Goal: Book appointment/travel/reservation

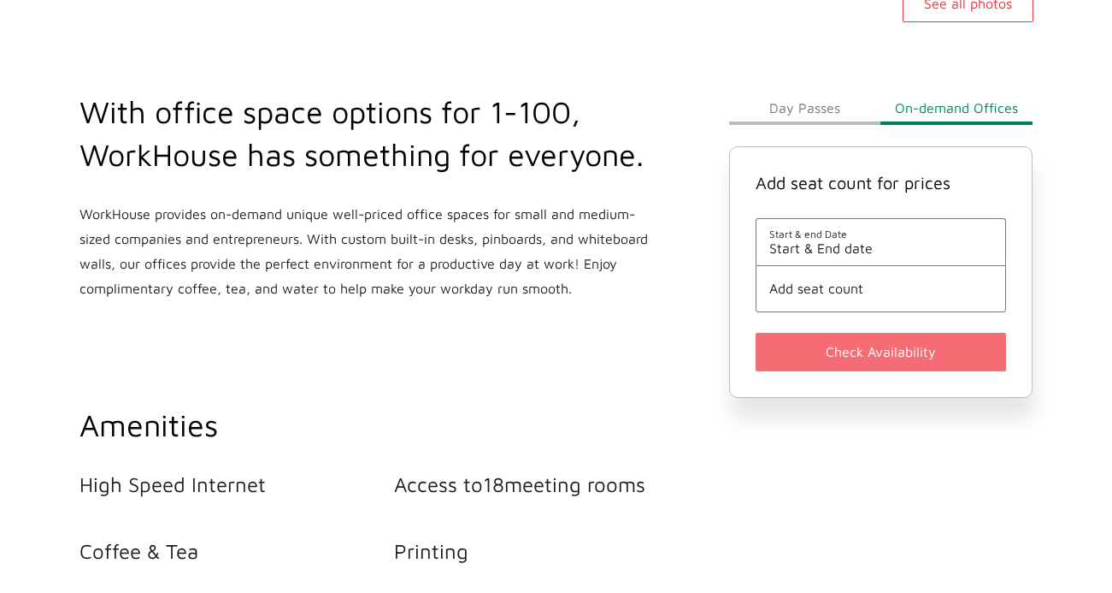
scroll to position [553, 0]
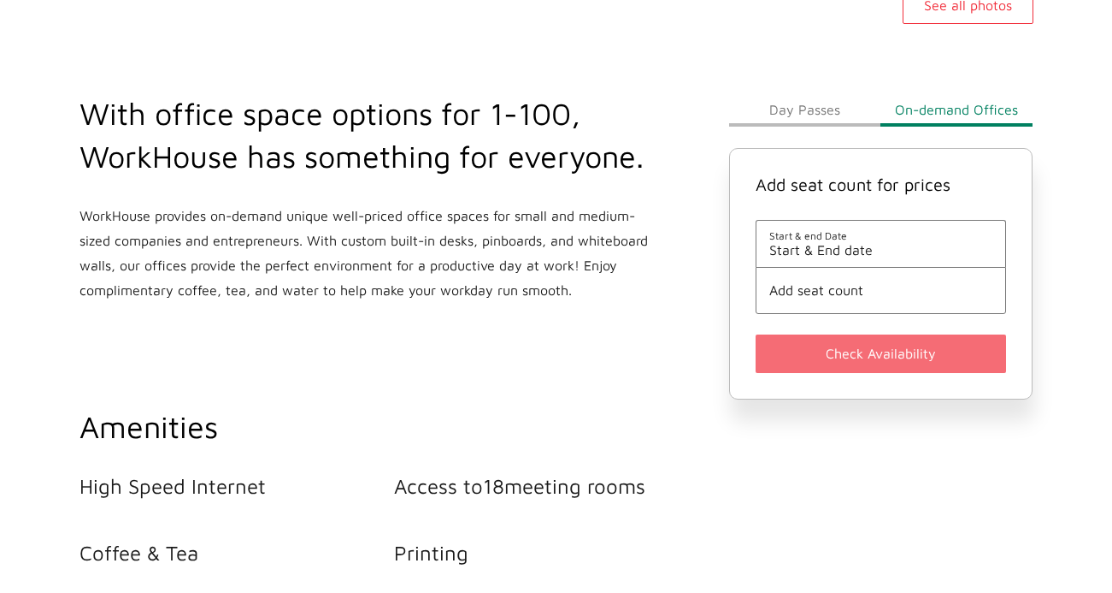
click at [829, 106] on button "Day Passes" at bounding box center [805, 109] width 152 height 34
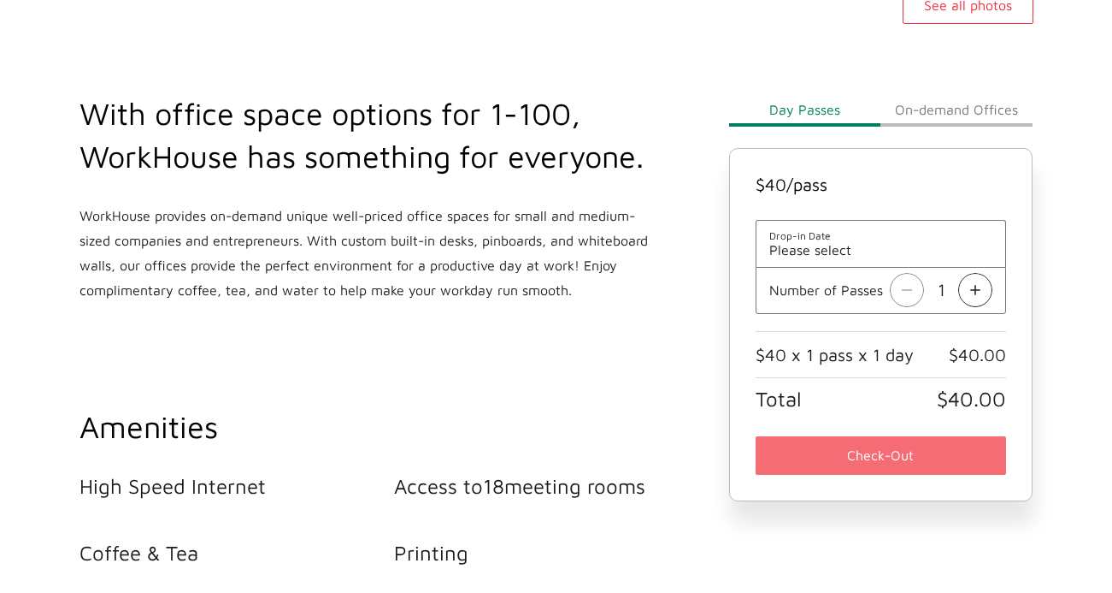
click at [941, 104] on button "On-demand Offices" at bounding box center [957, 109] width 152 height 34
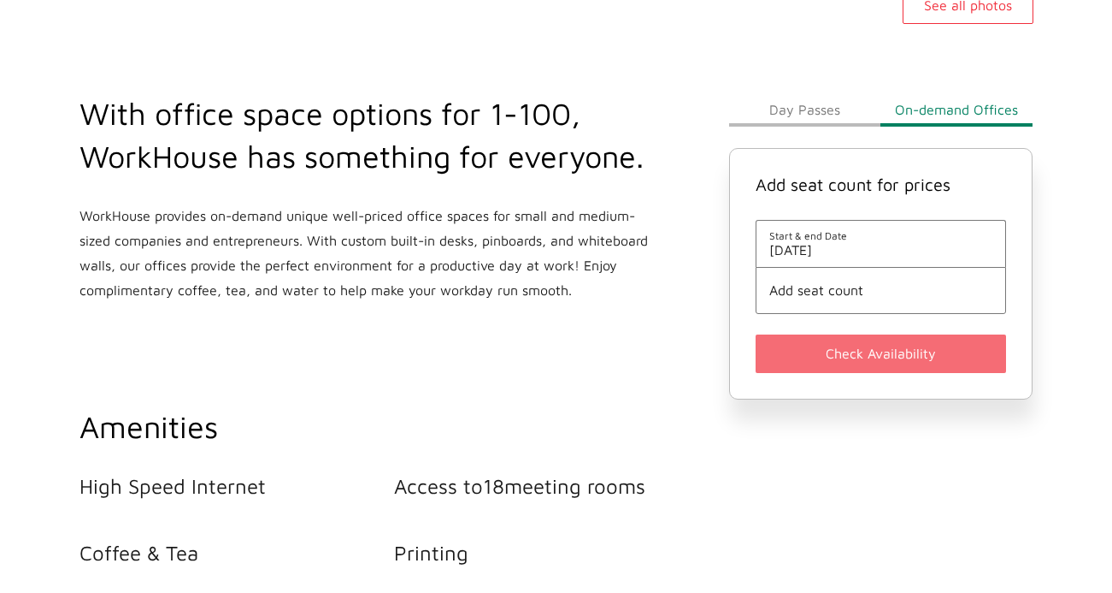
click at [816, 295] on span "Add seat count" at bounding box center [882, 289] width 224 height 15
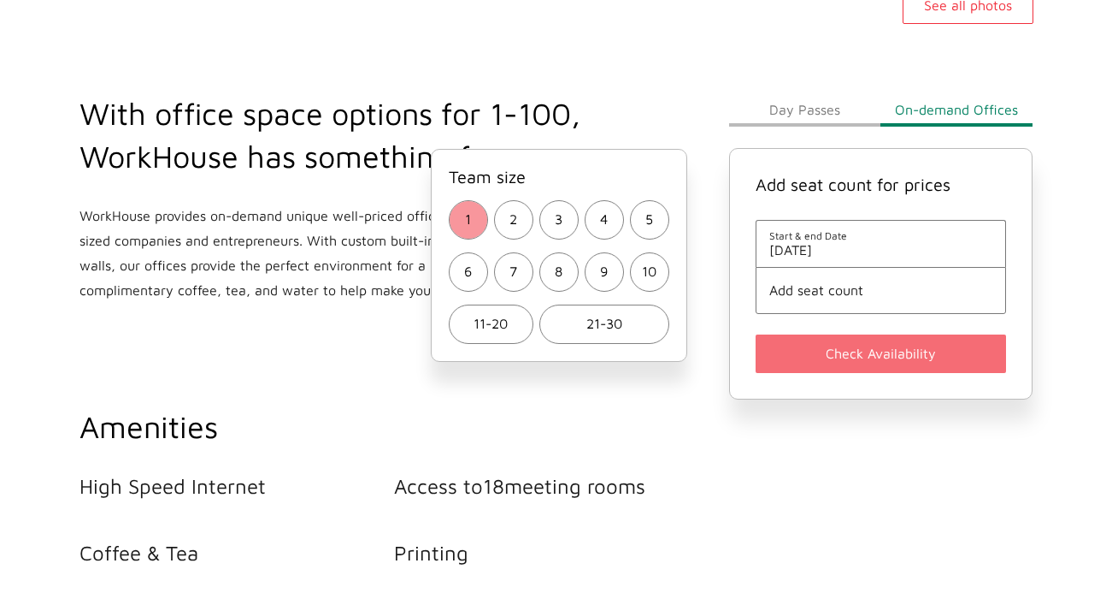
click at [474, 212] on button "1" at bounding box center [468, 219] width 39 height 39
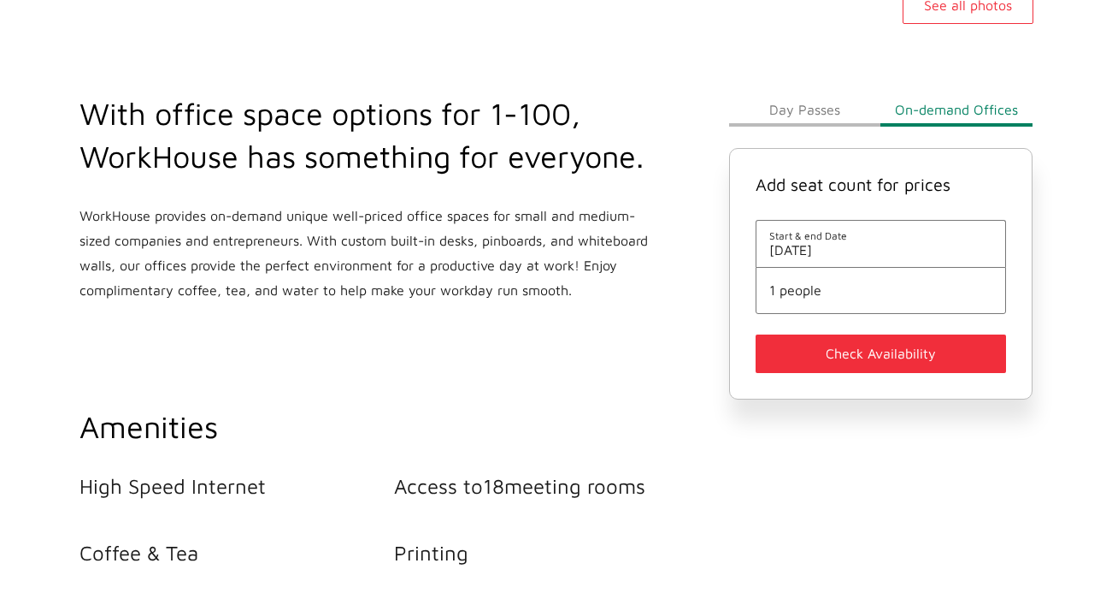
click at [828, 239] on span "Start & end Date" at bounding box center [882, 235] width 224 height 13
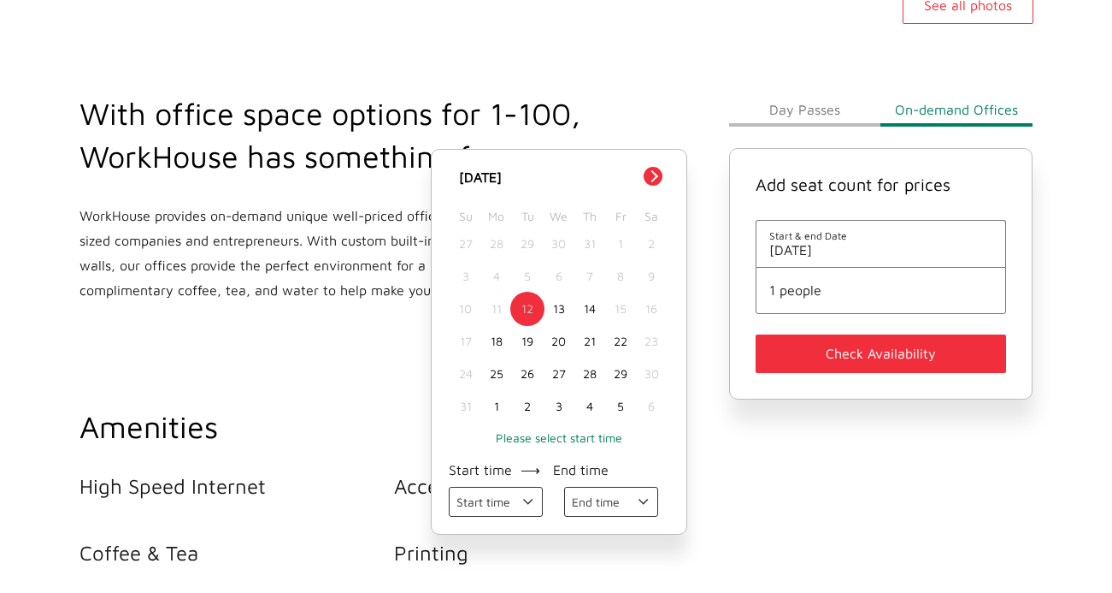
click at [563, 299] on div "13" at bounding box center [558, 308] width 31 height 32
click at [524, 499] on select "Start time 09:00 AM 10:00 AM 11:00 AM 12:00 PM 01:00 PM 02:00 PM 03:00 PM 04:00…" at bounding box center [496, 502] width 94 height 30
click at [625, 503] on select "End time 10:00 AM 11:00 AM 12:00 PM 01:00 PM 02:00 PM 03:00 PM 04:00 PM 05:00 PM" at bounding box center [611, 502] width 94 height 30
click at [811, 360] on button "Check Availability" at bounding box center [881, 353] width 251 height 38
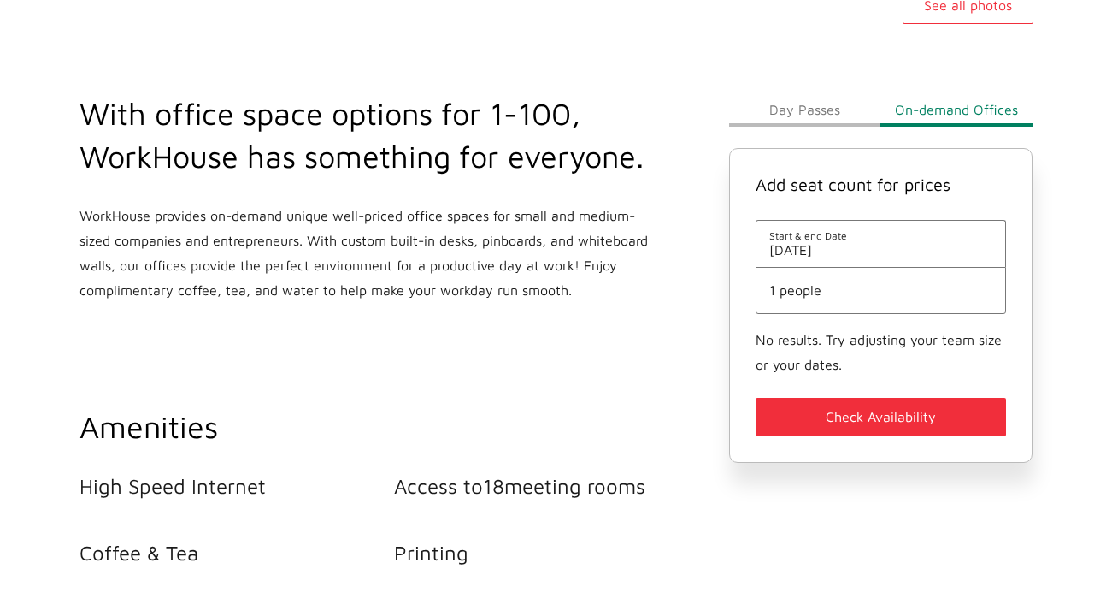
click at [825, 111] on button "Day Passes" at bounding box center [805, 109] width 152 height 34
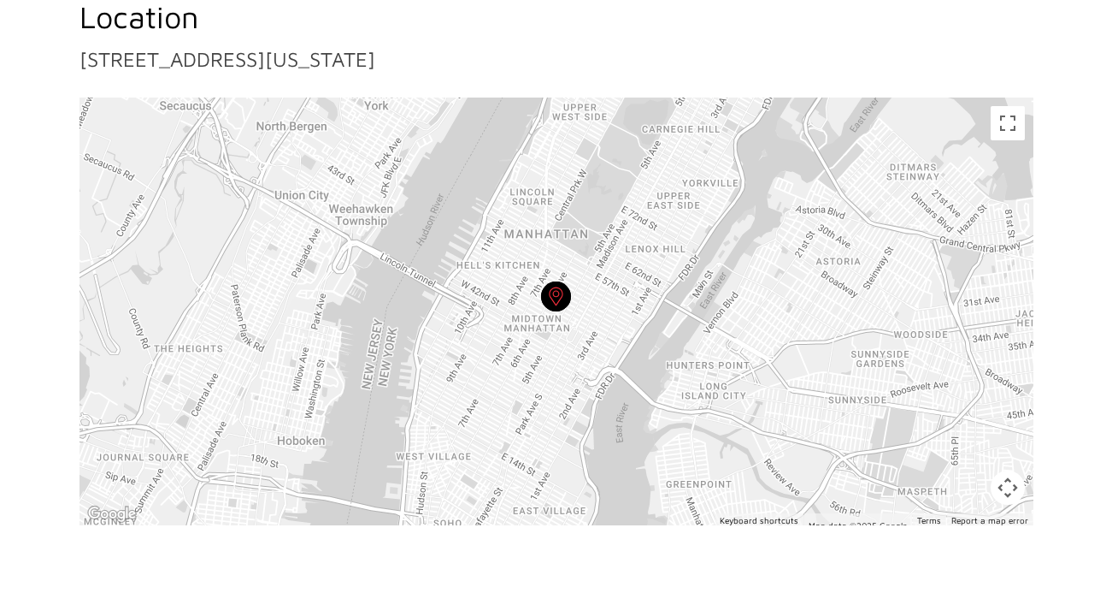
scroll to position [1490, 0]
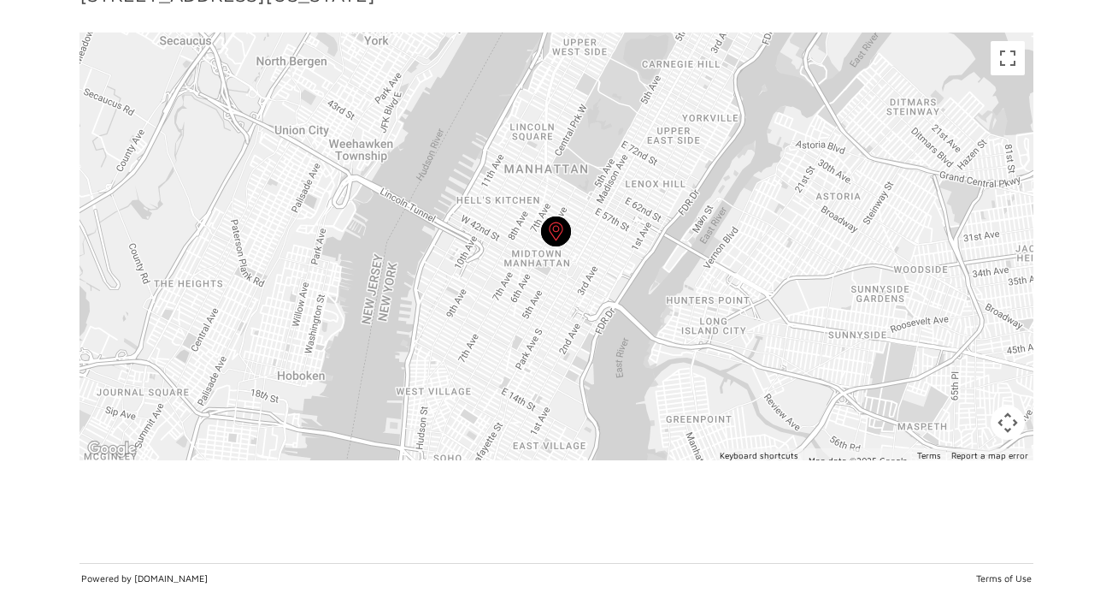
click at [578, 232] on div at bounding box center [557, 246] width 954 height 428
click at [554, 233] on circle at bounding box center [556, 231] width 30 height 30
